Goal: Use online tool/utility: Use online tool/utility

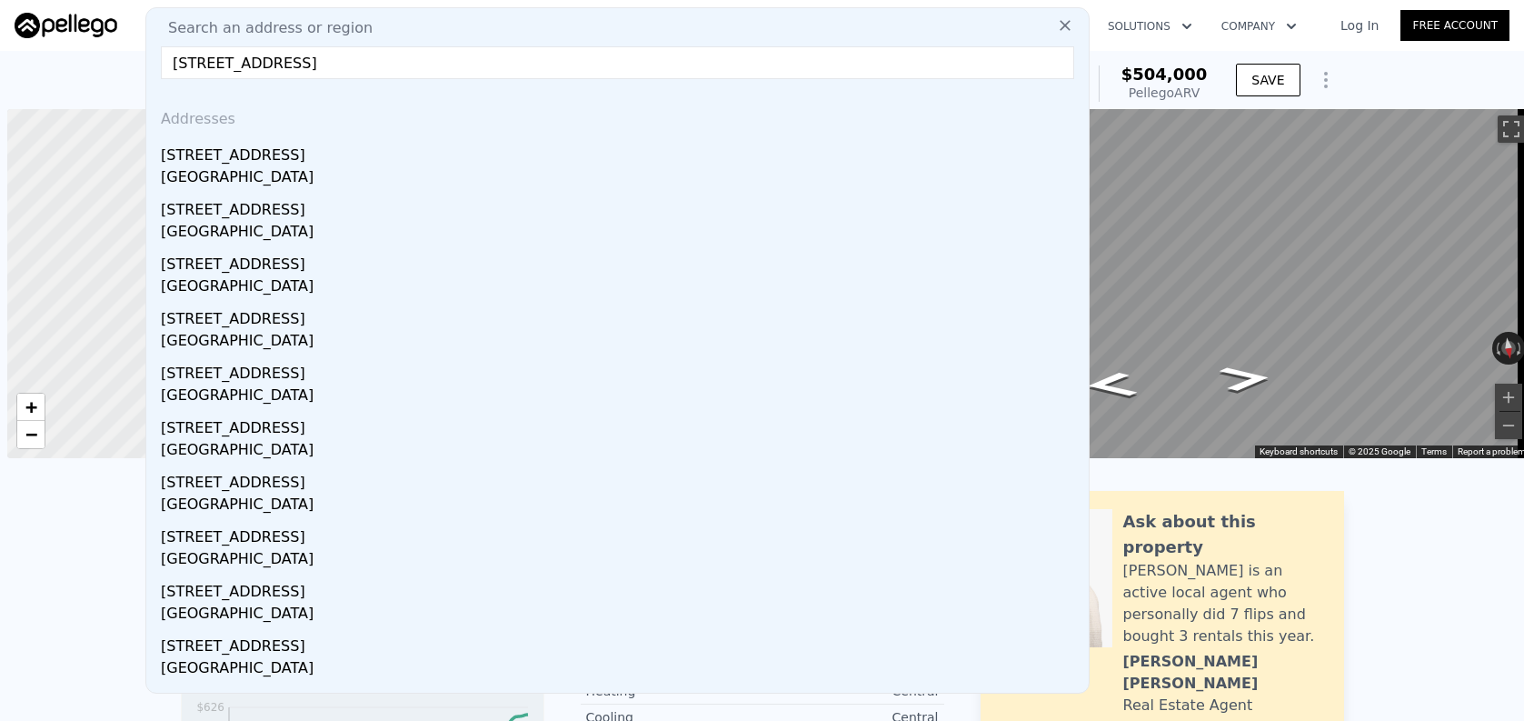
scroll to position [0, 7]
drag, startPoint x: 606, startPoint y: 71, endPoint x: 26, endPoint y: 65, distance: 580.0
paste input "[STREET_ADDRESS][PERSON_NAME]"
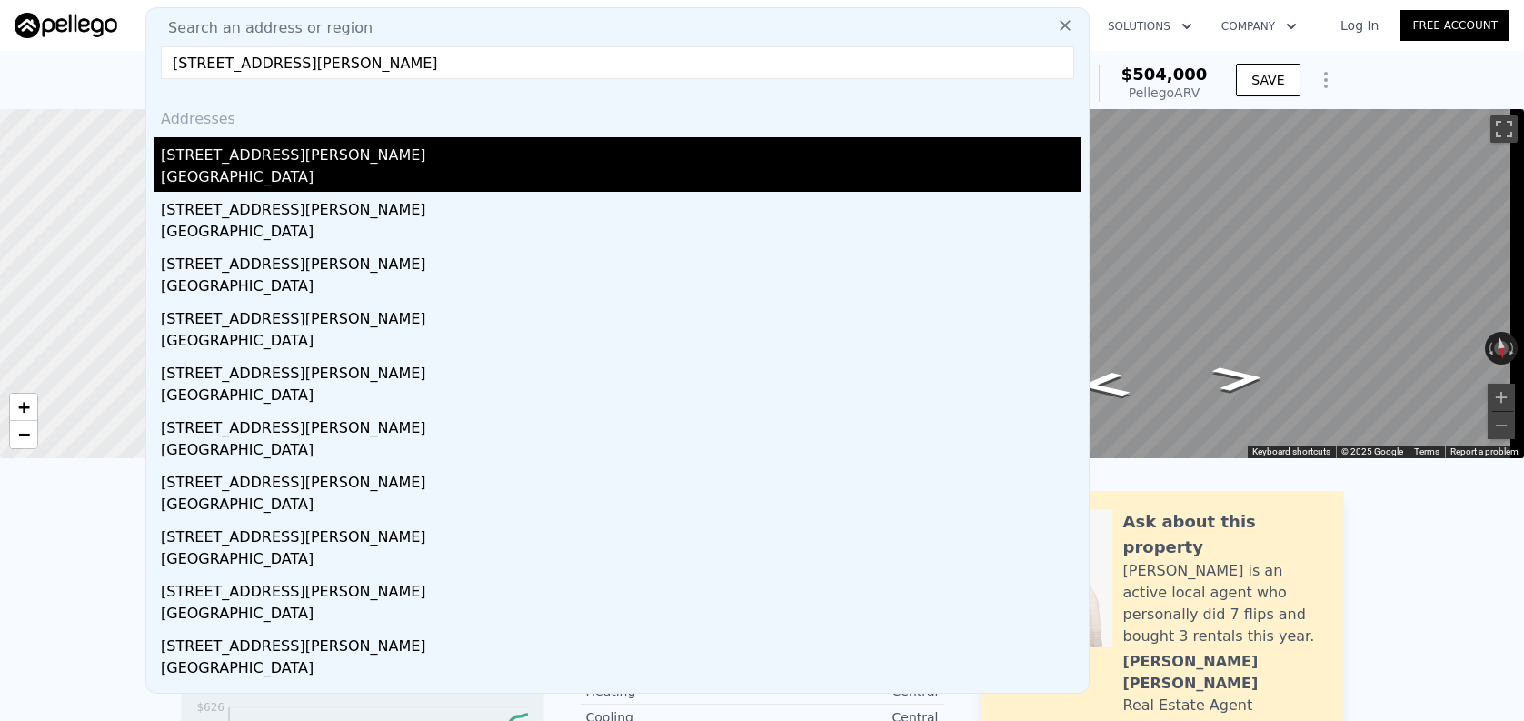
type input "[STREET_ADDRESS][PERSON_NAME]"
click at [245, 175] on div "[GEOGRAPHIC_DATA]" at bounding box center [621, 178] width 921 height 25
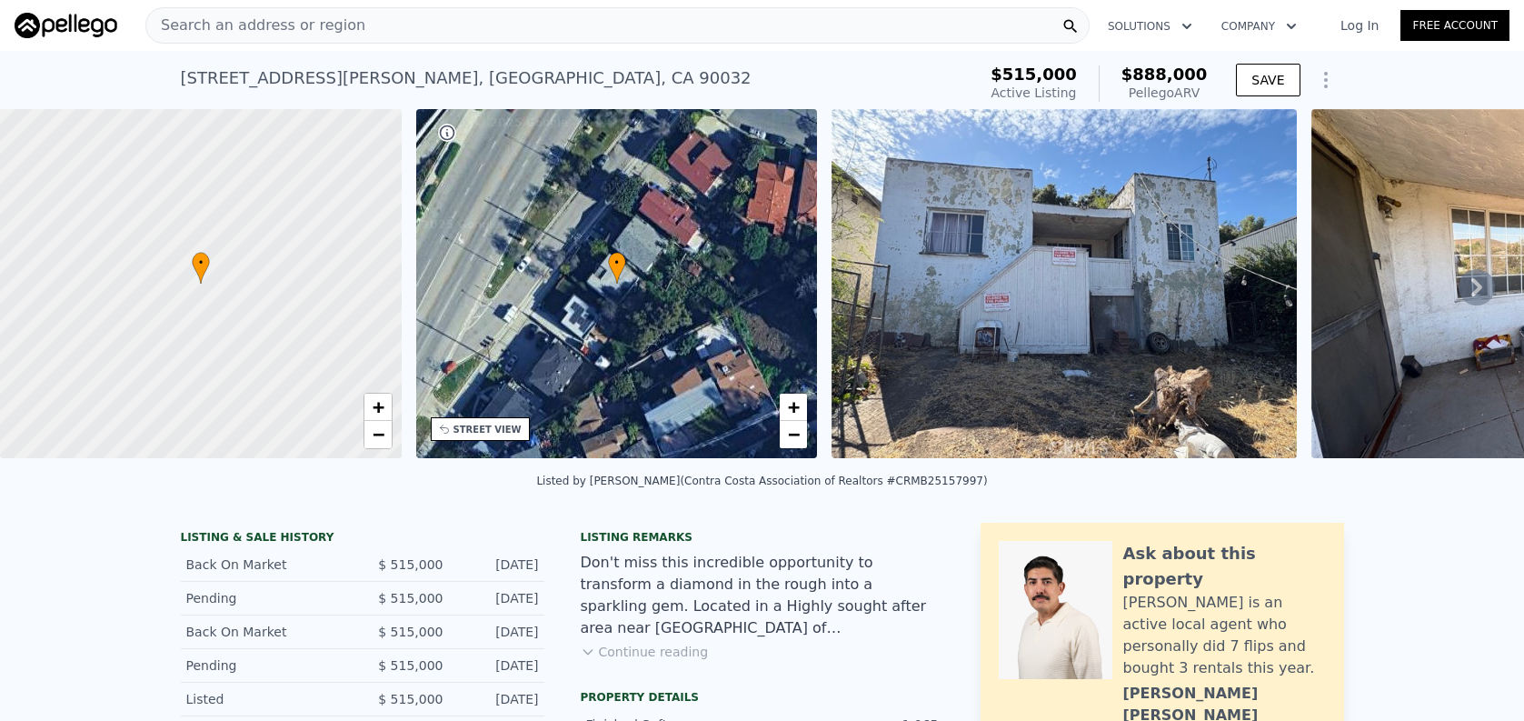
click at [220, 26] on span "Search an address or region" at bounding box center [255, 26] width 219 height 22
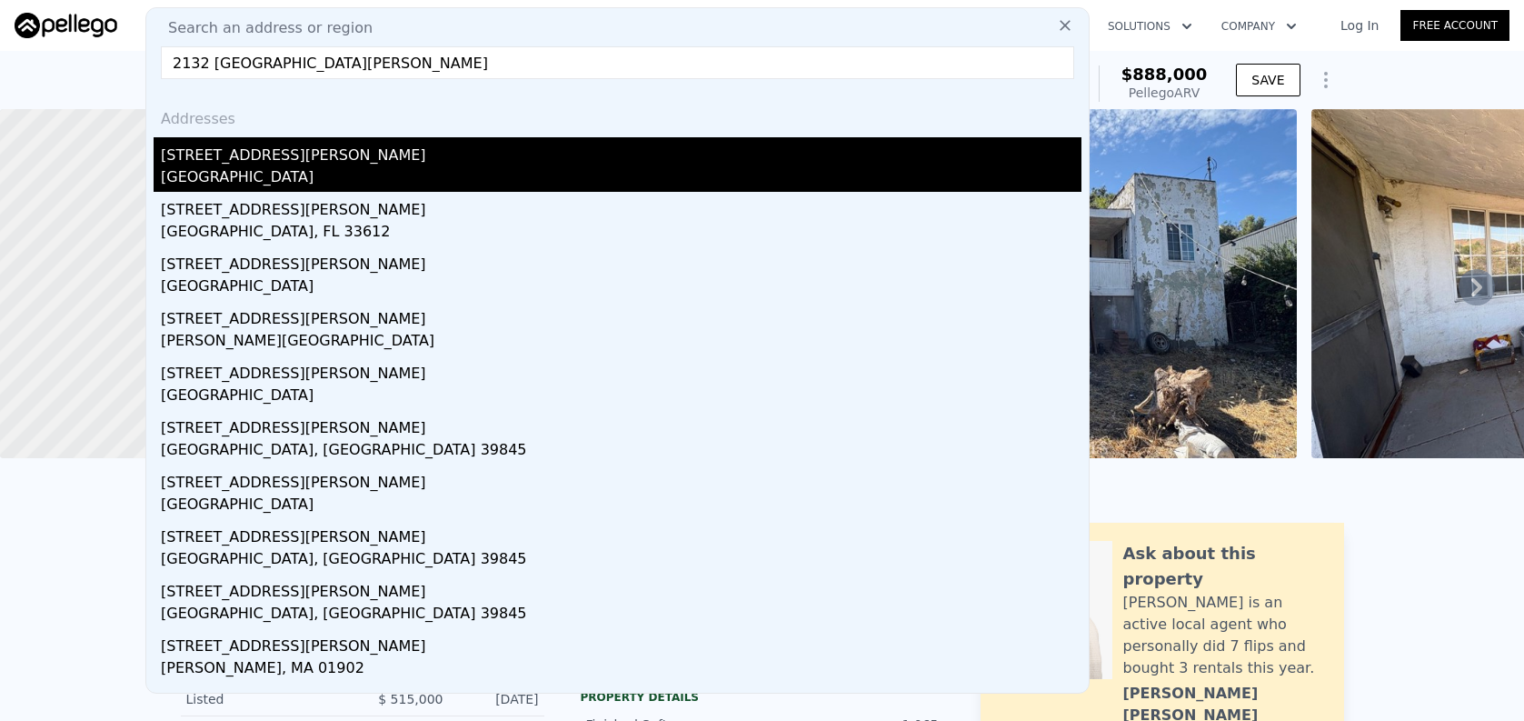
type input "2132 [GEOGRAPHIC_DATA][PERSON_NAME]"
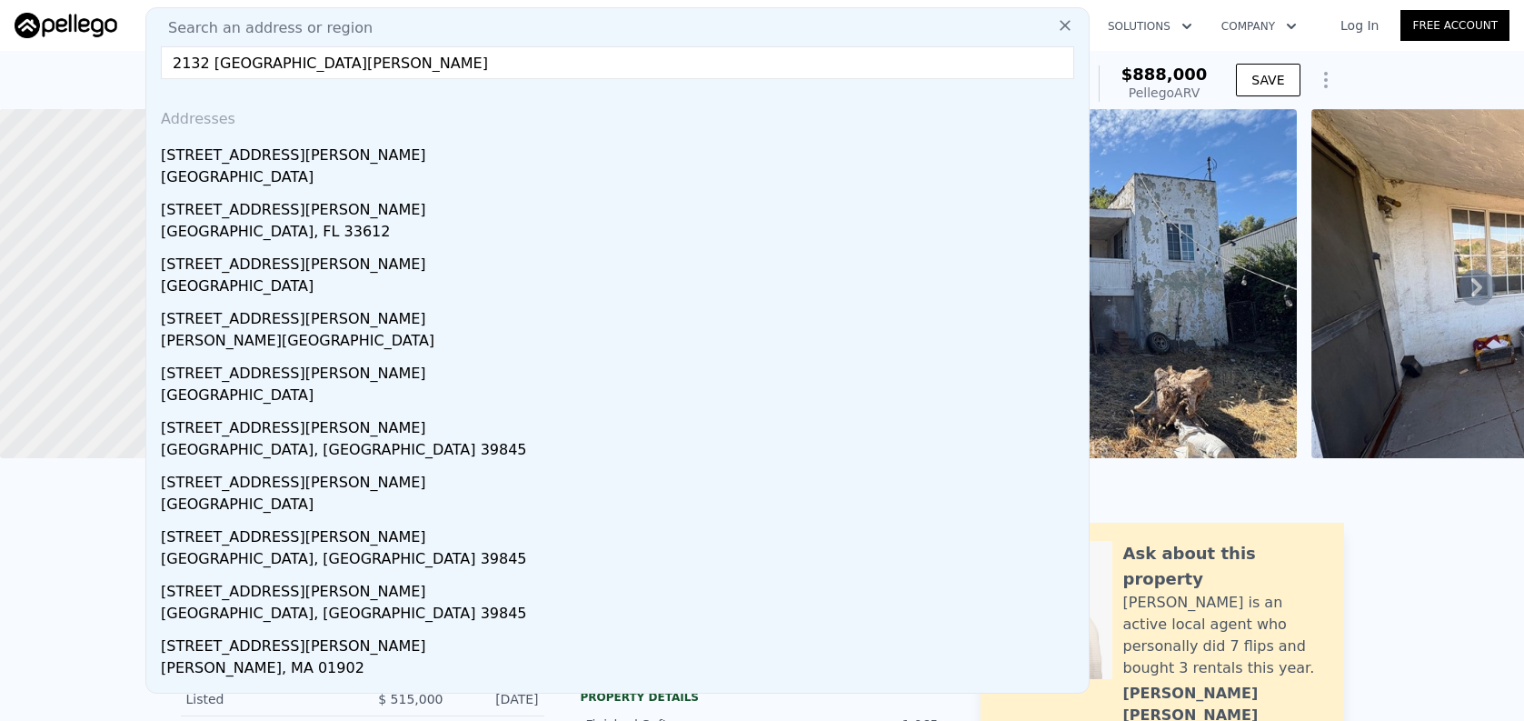
click at [230, 147] on div "[STREET_ADDRESS][PERSON_NAME]" at bounding box center [621, 151] width 921 height 29
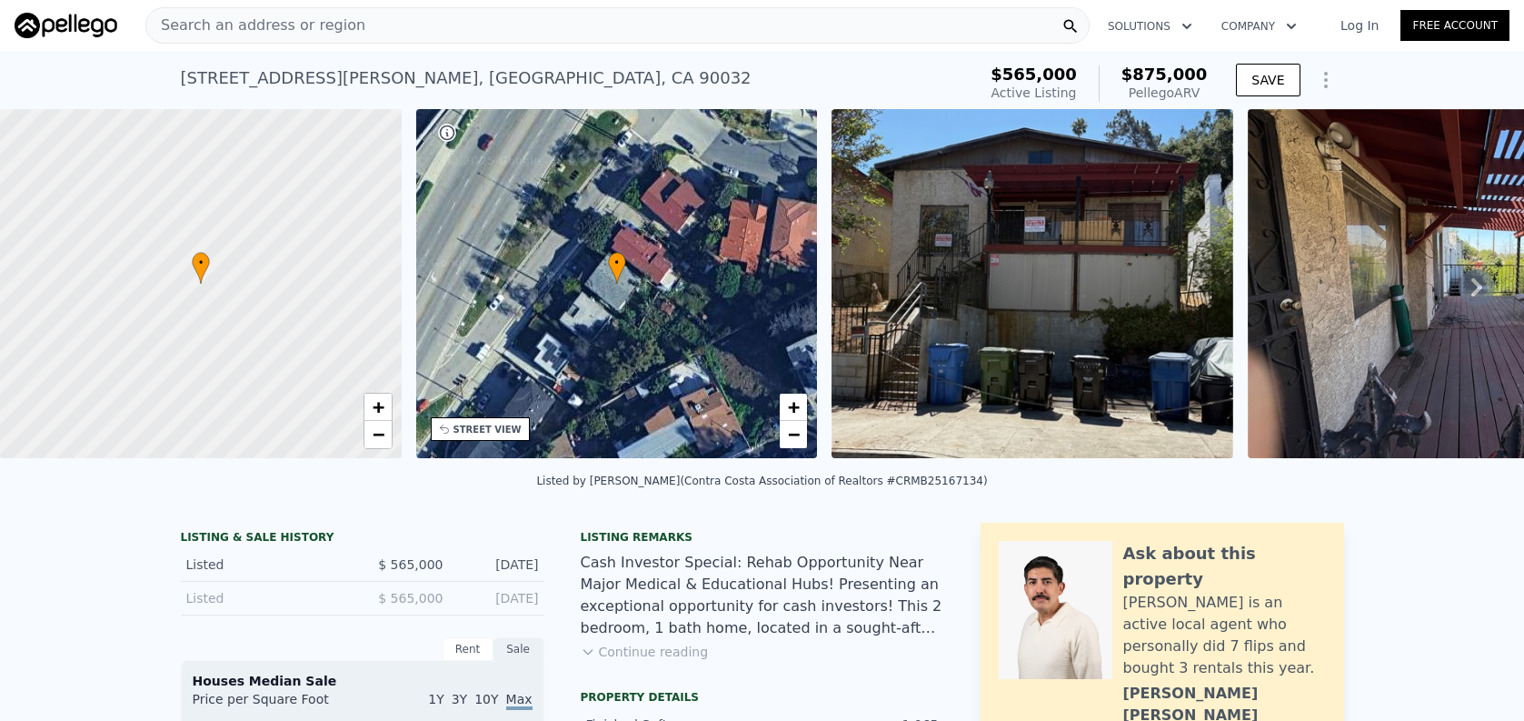
type input "6252"
checkbox input "false"
checkbox input "true"
type input "$ 888,000"
type input "$ 277,072"
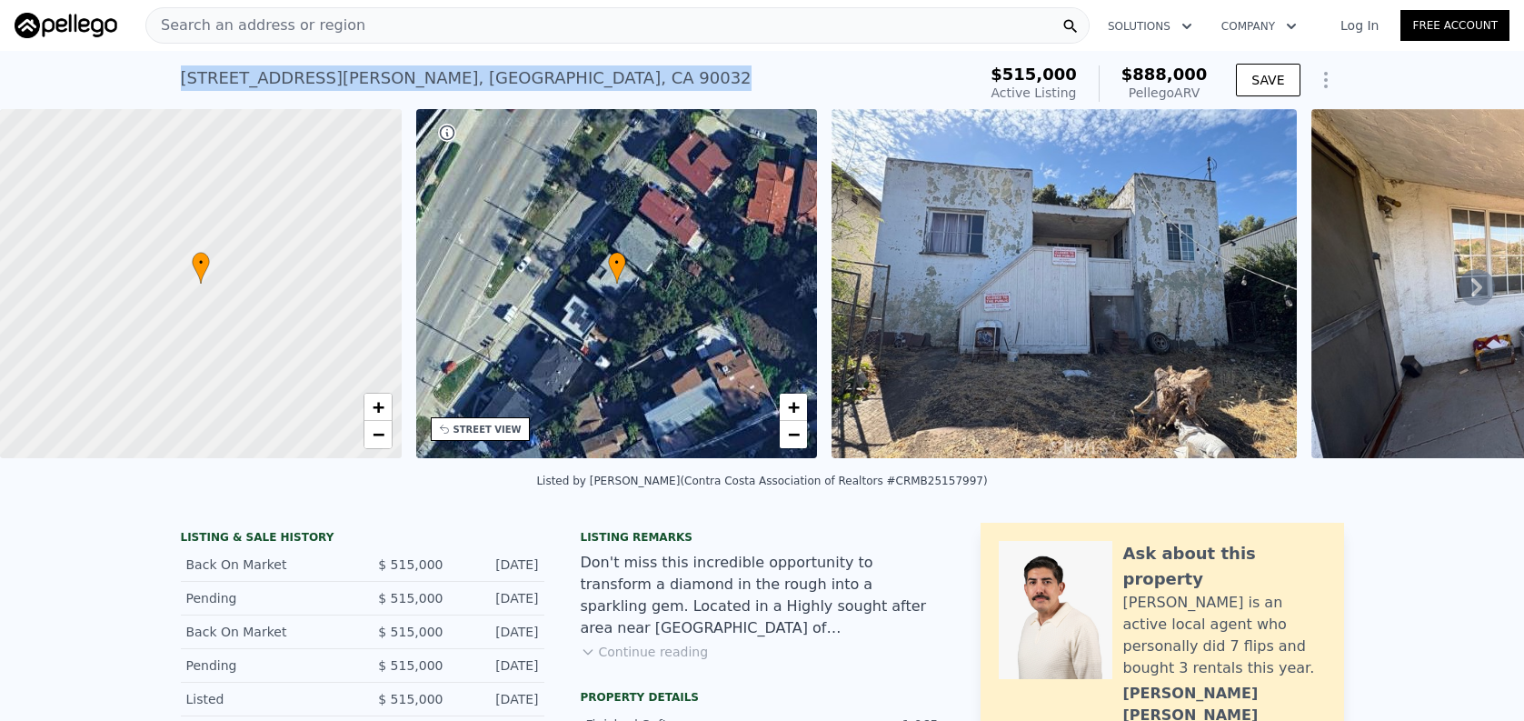
drag, startPoint x: 173, startPoint y: 78, endPoint x: 566, endPoint y: 96, distance: 394.0
click at [566, 96] on div "[STREET_ADDRESS][PERSON_NAME] Active at $515k (~ARV $888k )" at bounding box center [575, 83] width 789 height 51
copy div "[STREET_ADDRESS][PERSON_NAME]"
